Goal: Transaction & Acquisition: Book appointment/travel/reservation

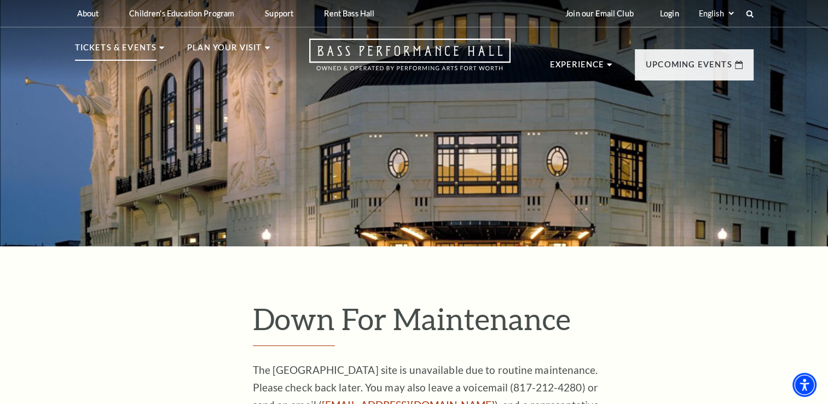
click at [151, 48] on p "Tickets & Events" at bounding box center [116, 51] width 82 height 20
click at [413, 55] on use "Open this option" at bounding box center [409, 55] width 201 height 32
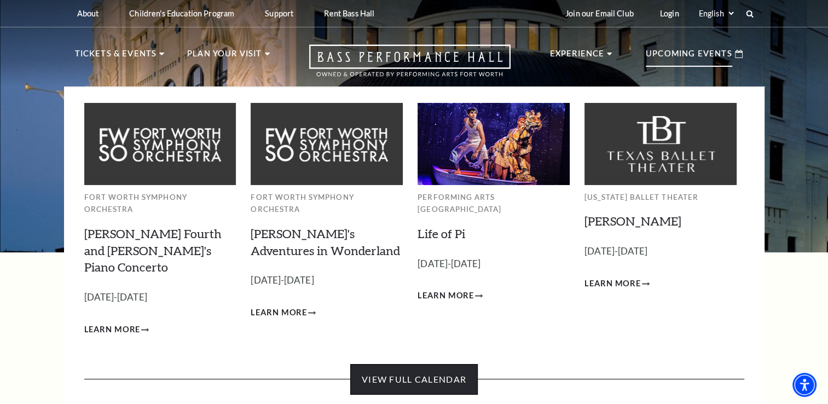
click at [428, 364] on link "View Full Calendar" at bounding box center [414, 379] width 128 height 31
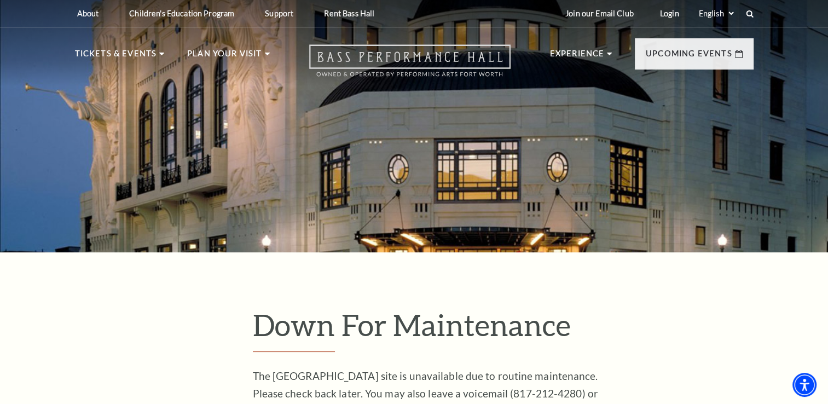
click at [399, 64] on icon "Open this option" at bounding box center [409, 60] width 201 height 32
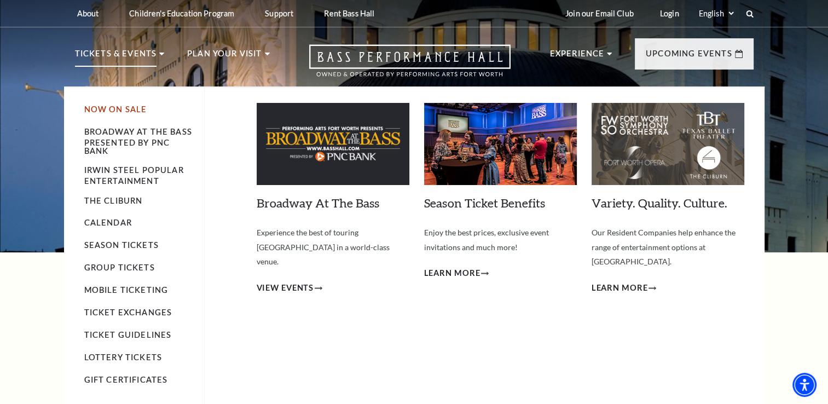
click at [104, 108] on link "Now On Sale" at bounding box center [115, 109] width 63 height 9
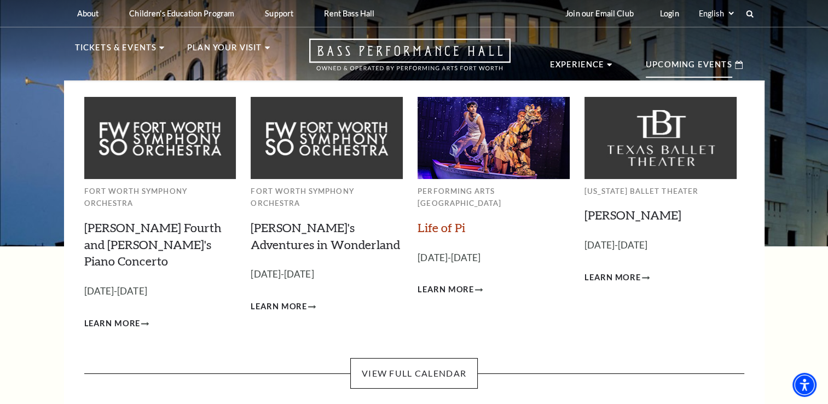
click at [438, 220] on link "Life of Pi" at bounding box center [442, 227] width 48 height 15
